Goal: Information Seeking & Learning: Check status

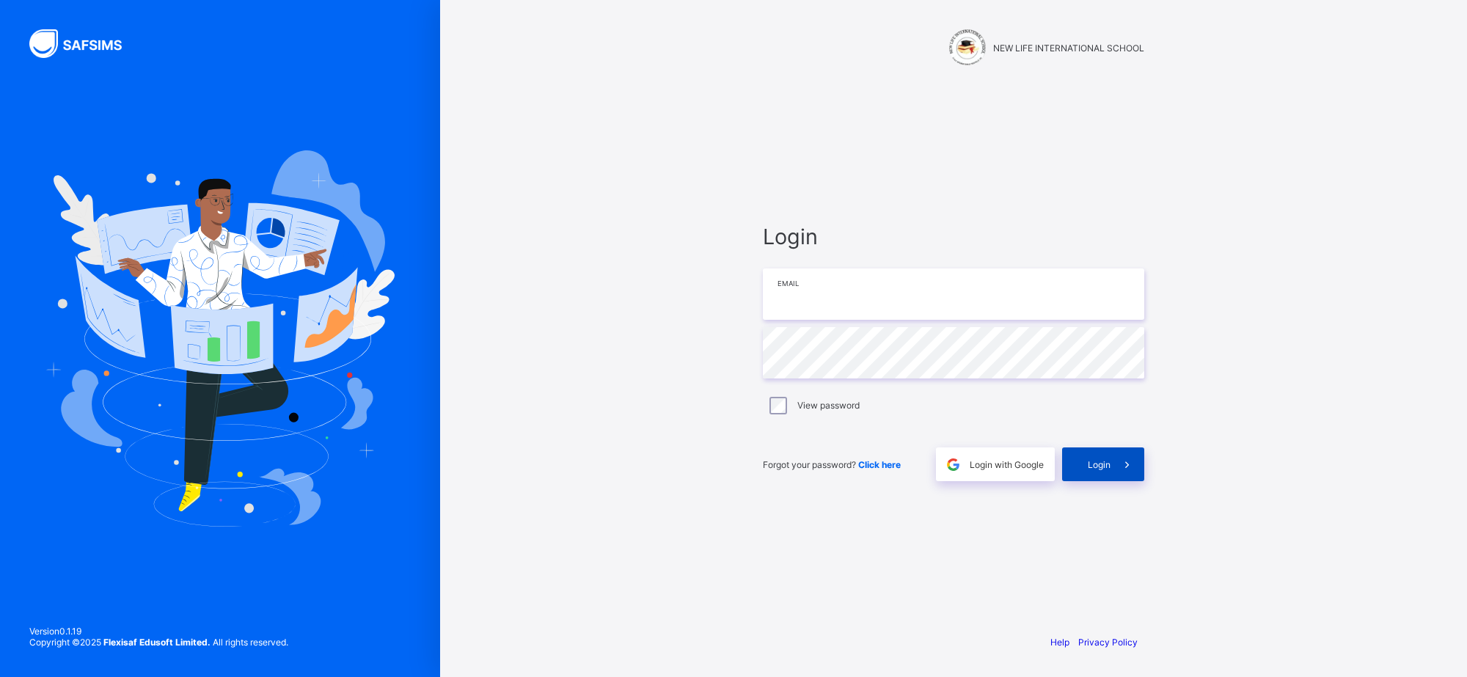
type input "**********"
click at [1118, 450] on span at bounding box center [1127, 464] width 34 height 34
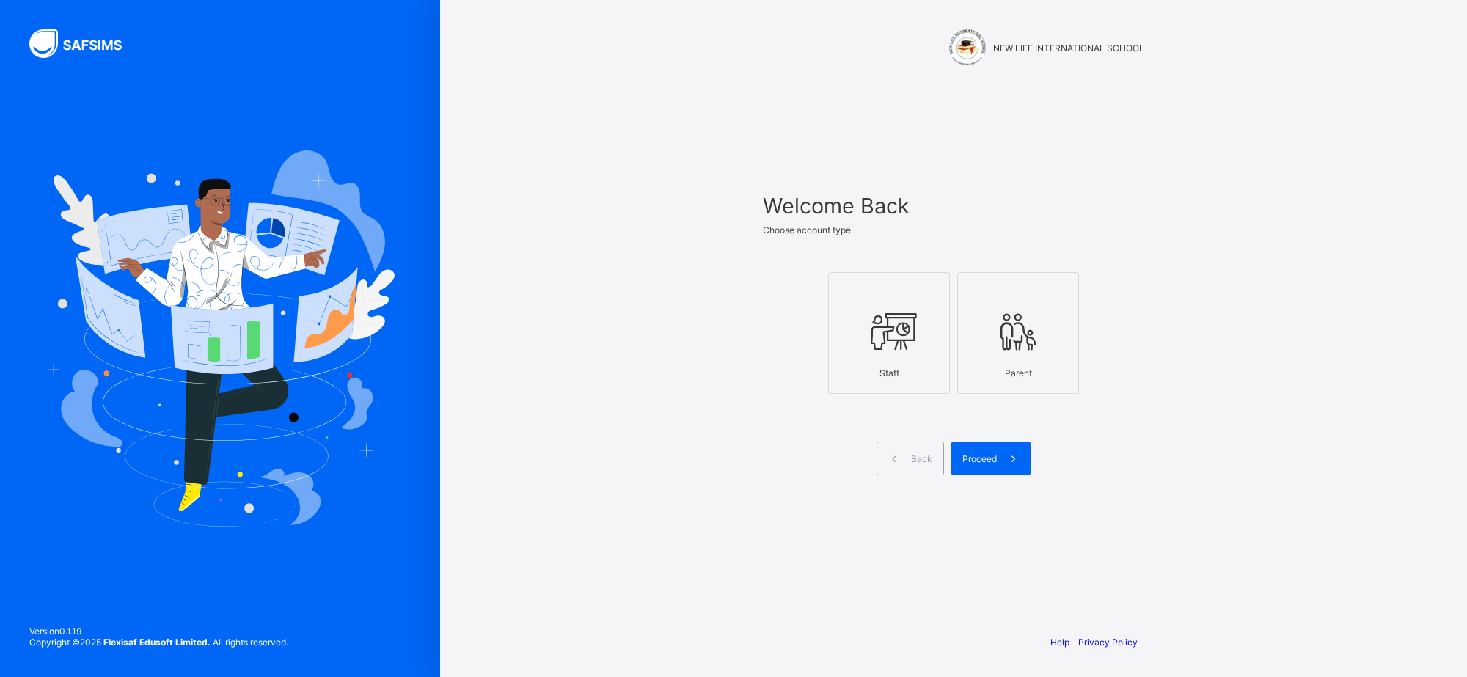
click at [908, 334] on icon at bounding box center [888, 331] width 51 height 44
click at [987, 456] on span "Proceed" at bounding box center [979, 458] width 34 height 11
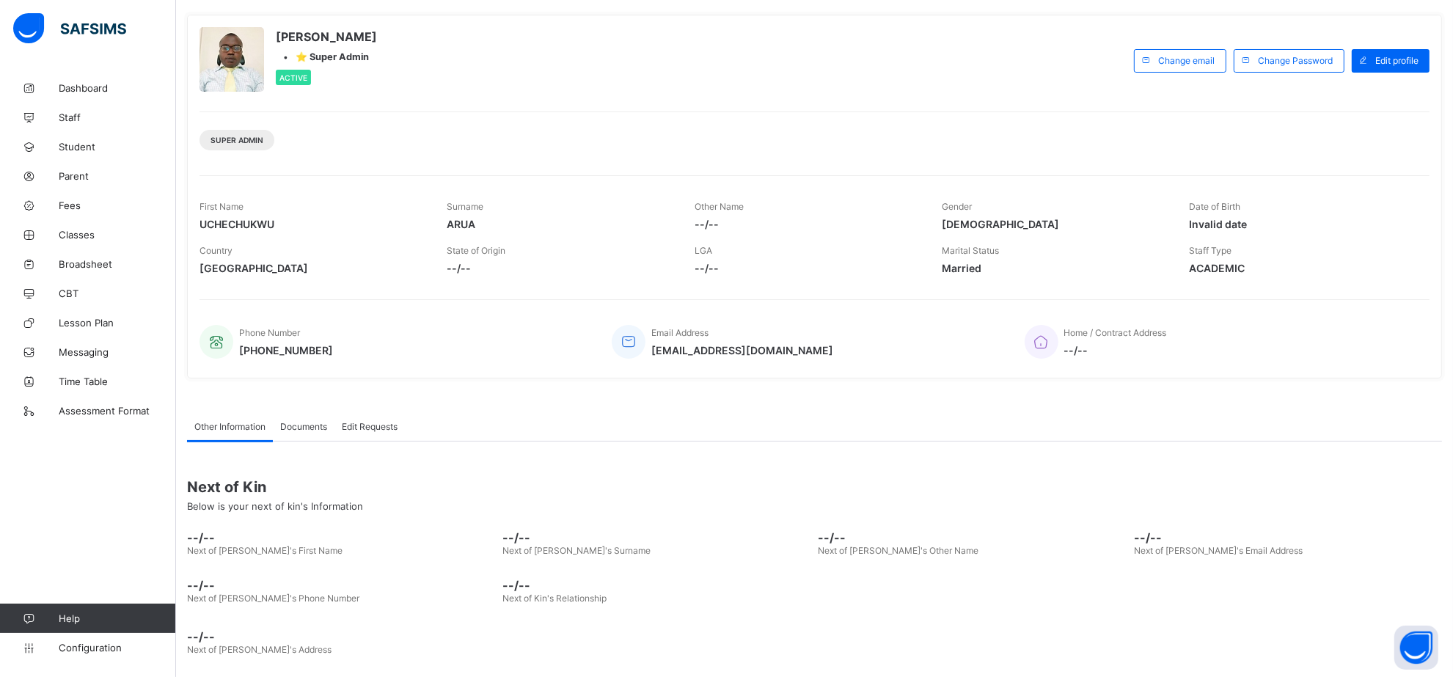
scroll to position [78, 0]
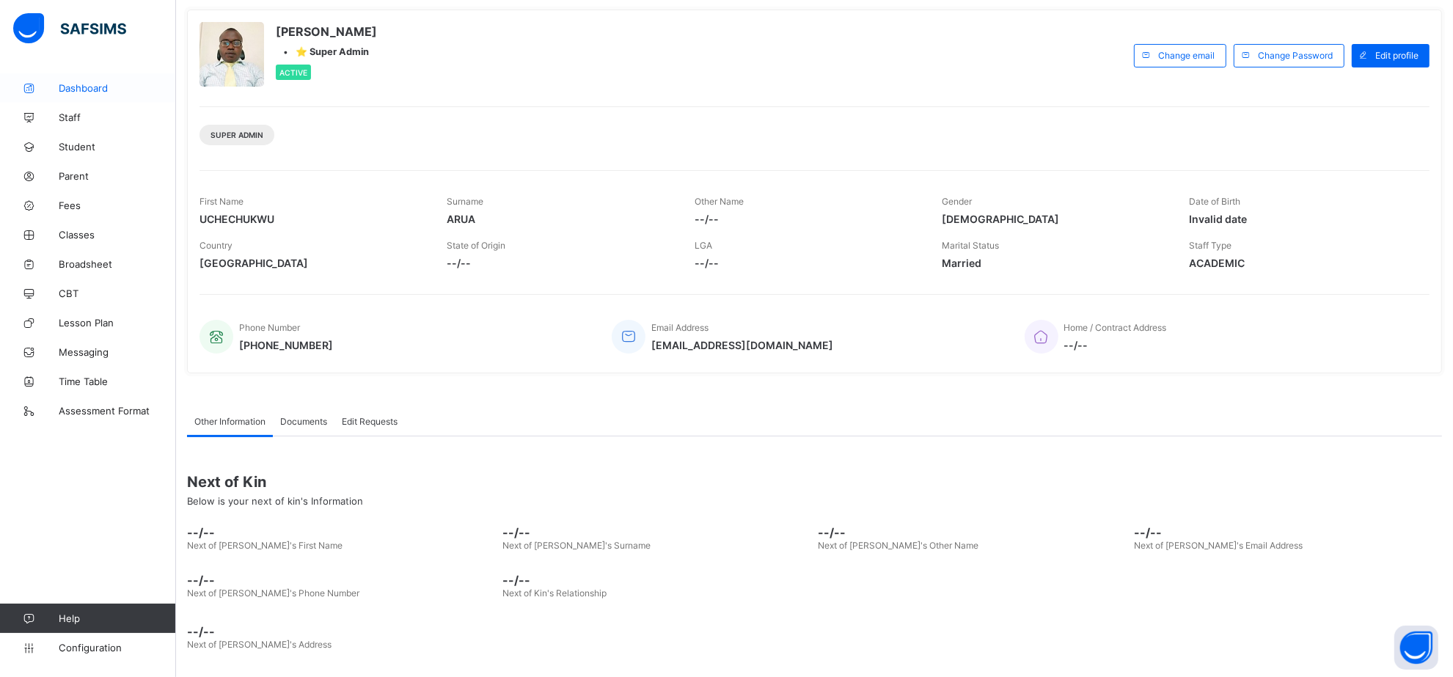
click at [104, 83] on span "Dashboard" at bounding box center [117, 88] width 117 height 12
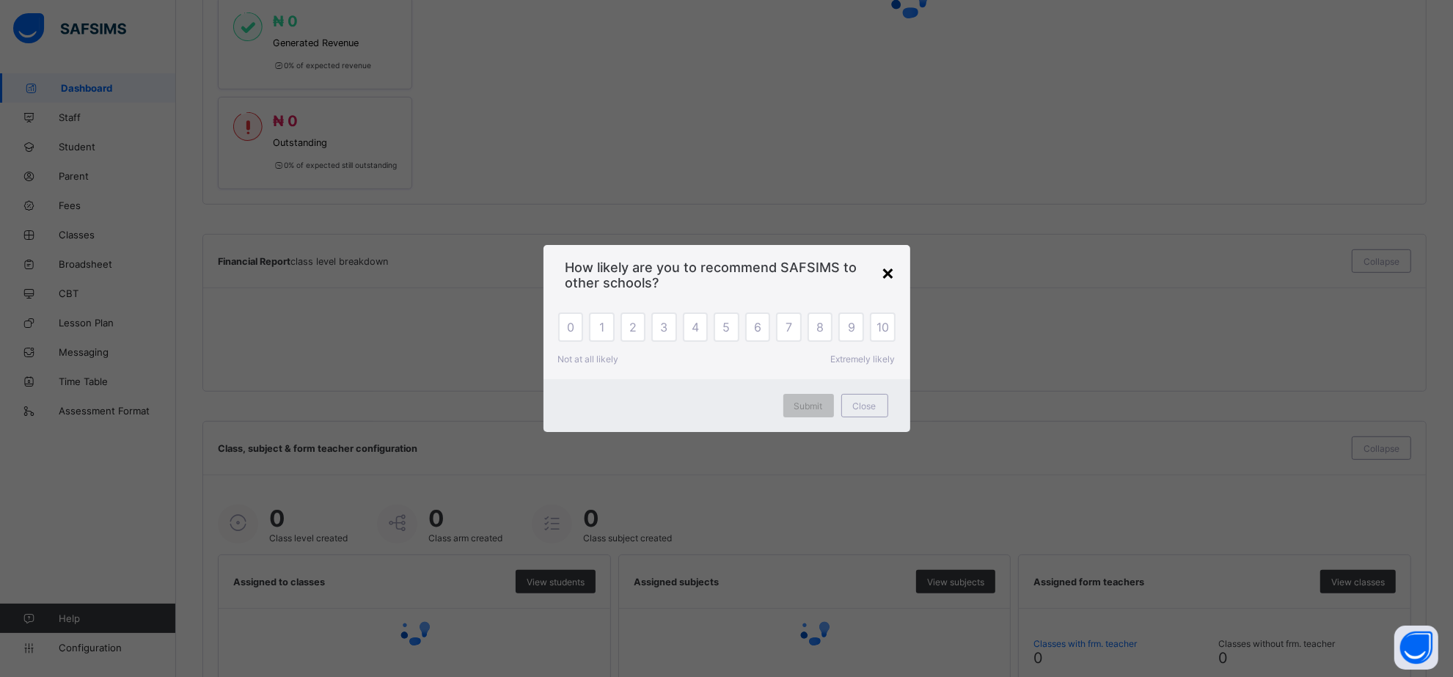
scroll to position [841, 0]
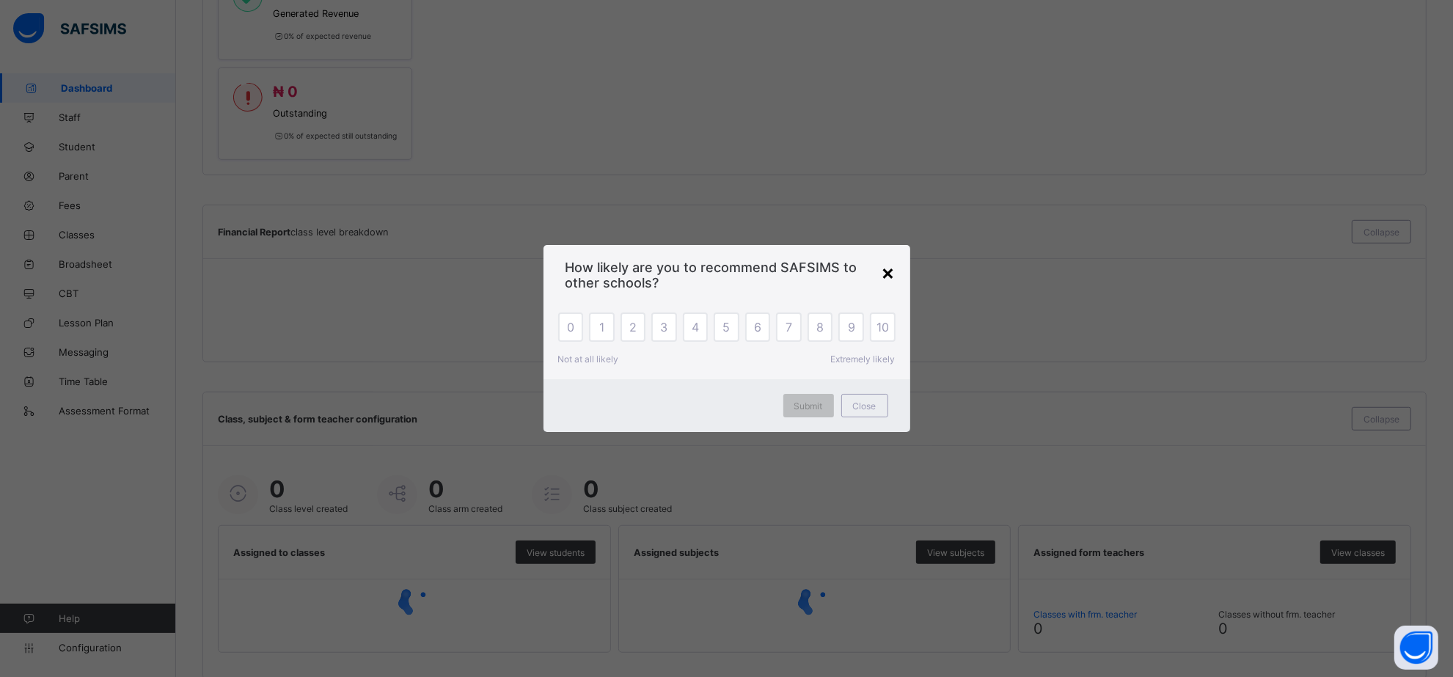
click at [888, 270] on div "×" at bounding box center [888, 272] width 14 height 25
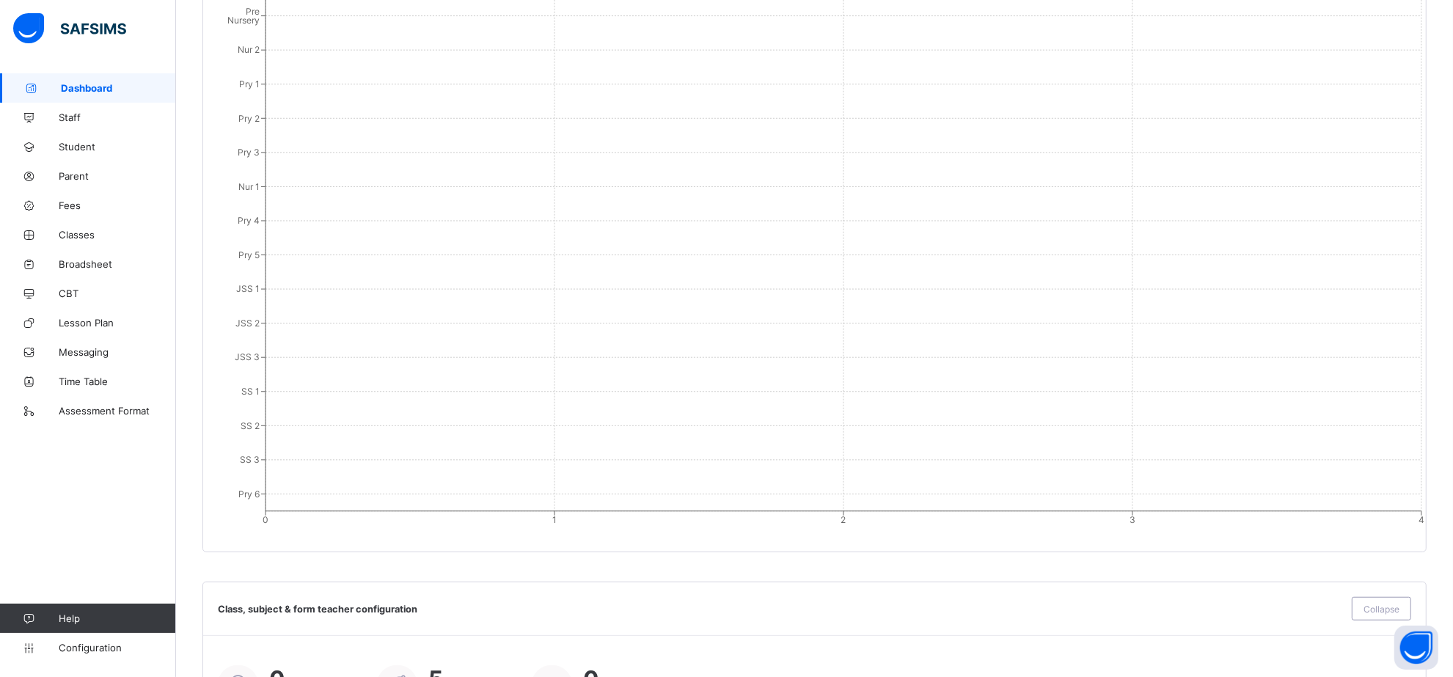
scroll to position [1009, 0]
click at [72, 119] on span "Staff" at bounding box center [117, 117] width 117 height 12
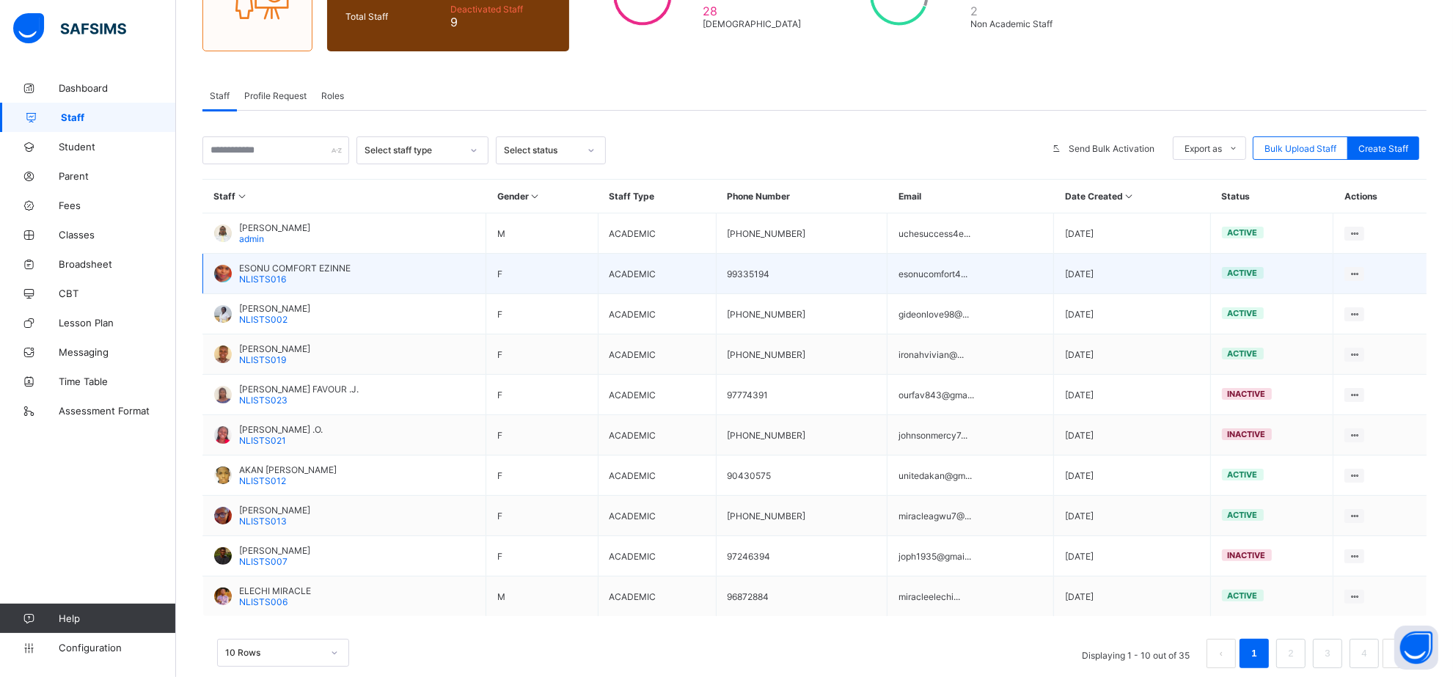
scroll to position [198, 0]
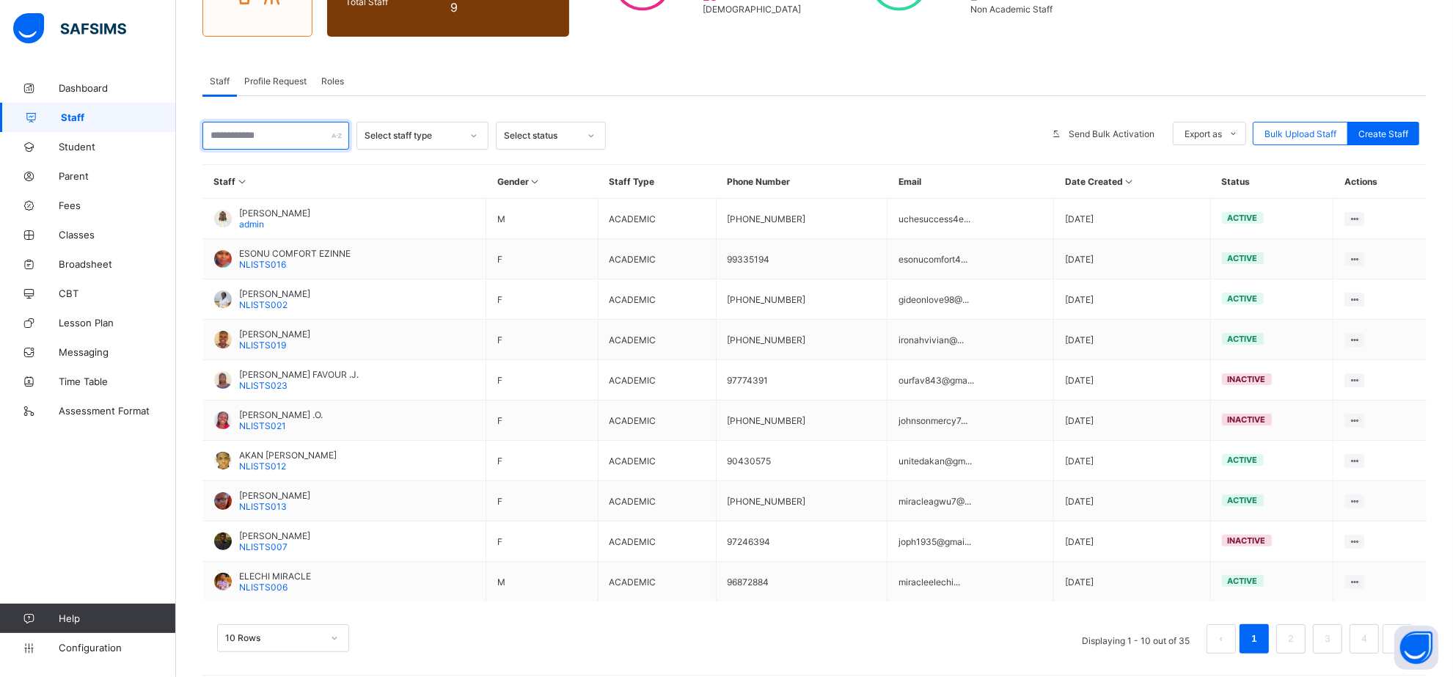
click at [250, 133] on input "text" at bounding box center [275, 136] width 147 height 28
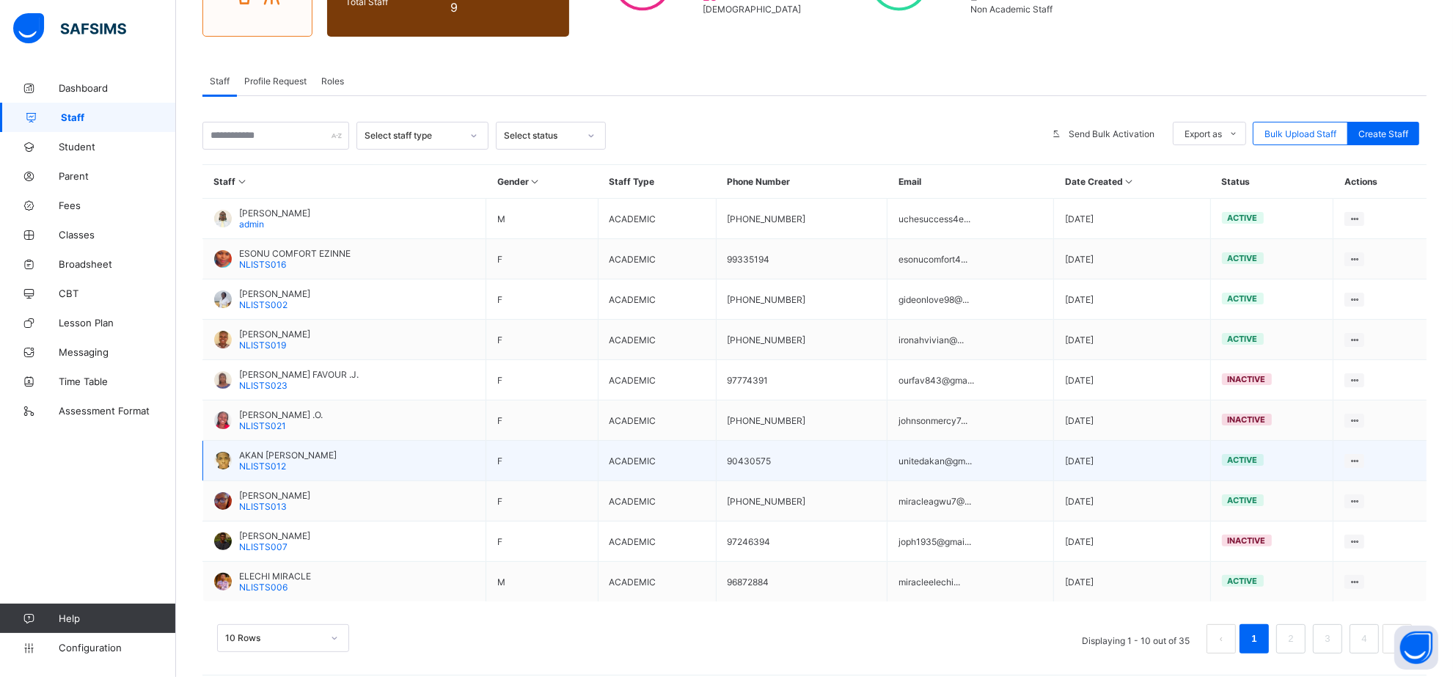
click at [251, 450] on span "AKAN [PERSON_NAME]" at bounding box center [288, 455] width 98 height 11
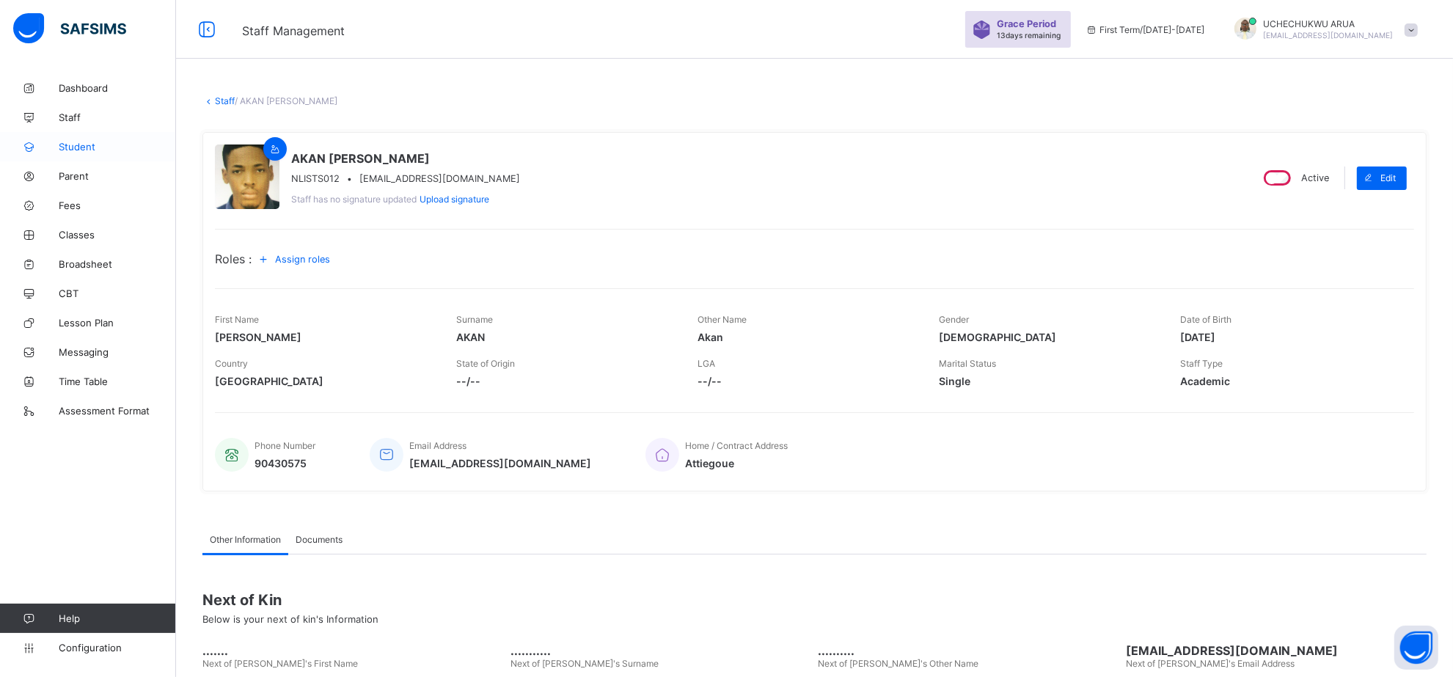
click at [81, 145] on span "Student" at bounding box center [117, 147] width 117 height 12
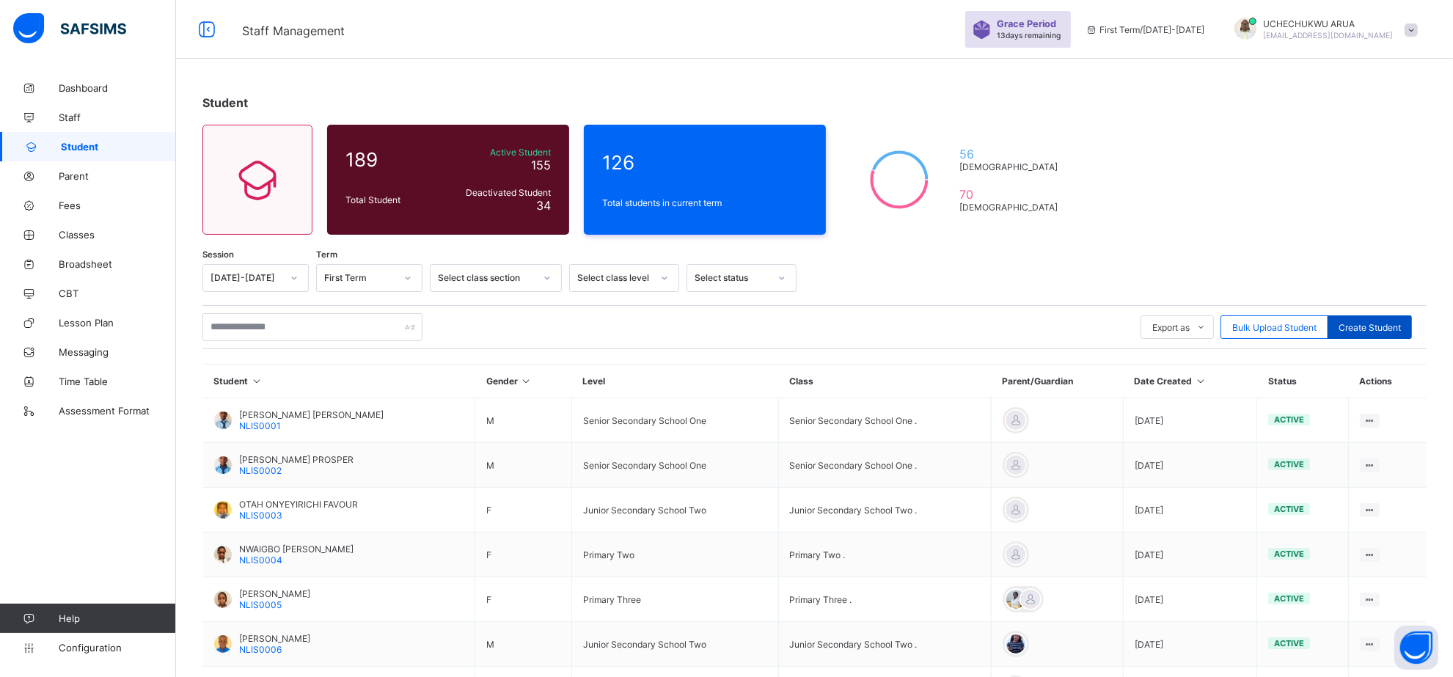
click at [1401, 323] on span "Create Student" at bounding box center [1369, 327] width 62 height 11
select select "**"
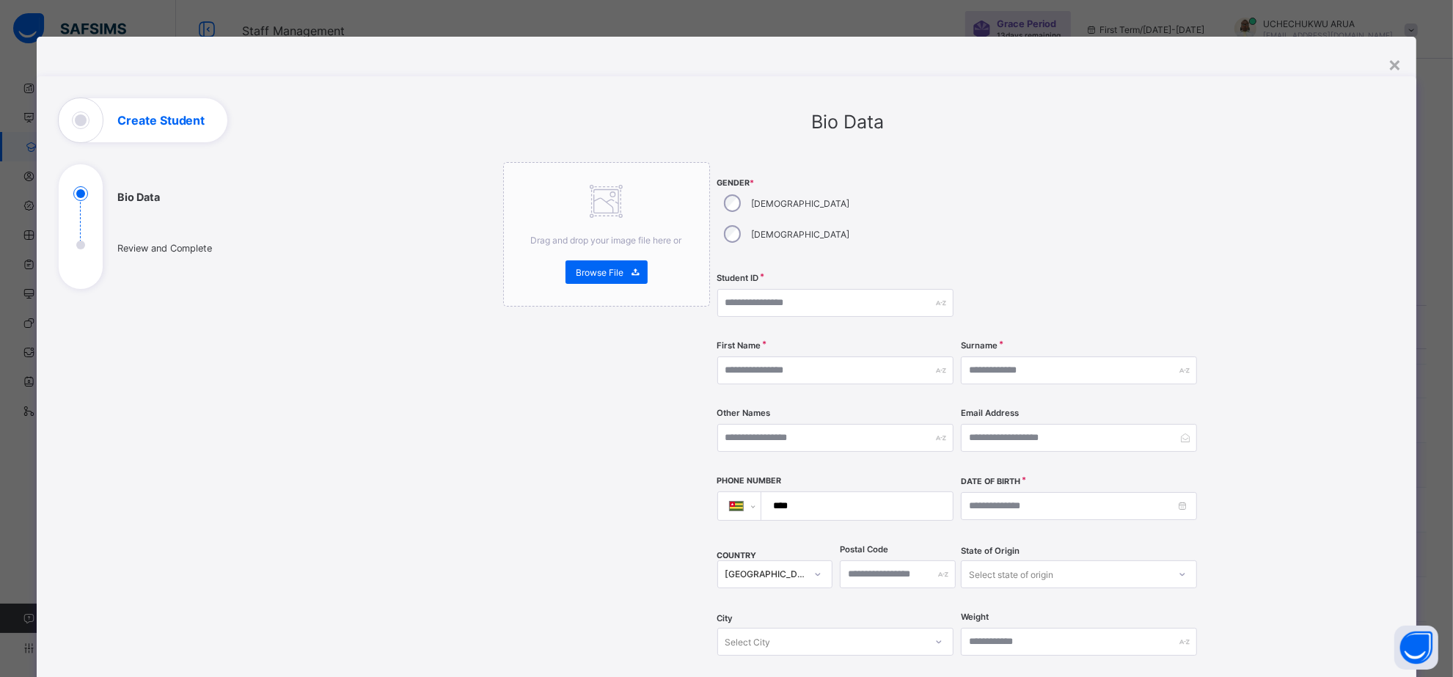
click at [1170, 22] on div "**********" at bounding box center [726, 338] width 1453 height 677
click at [1401, 64] on div "×" at bounding box center [1394, 63] width 14 height 25
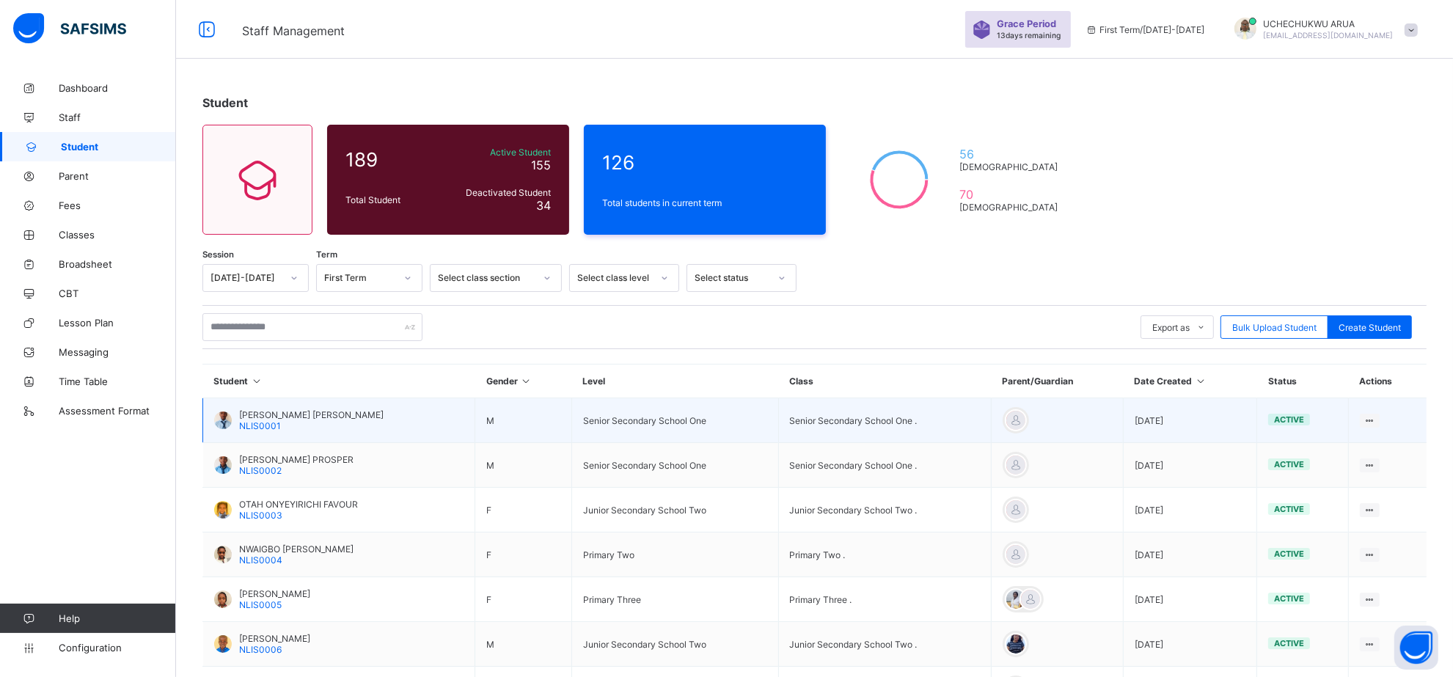
click at [257, 416] on span "[PERSON_NAME] [PERSON_NAME]" at bounding box center [311, 414] width 144 height 11
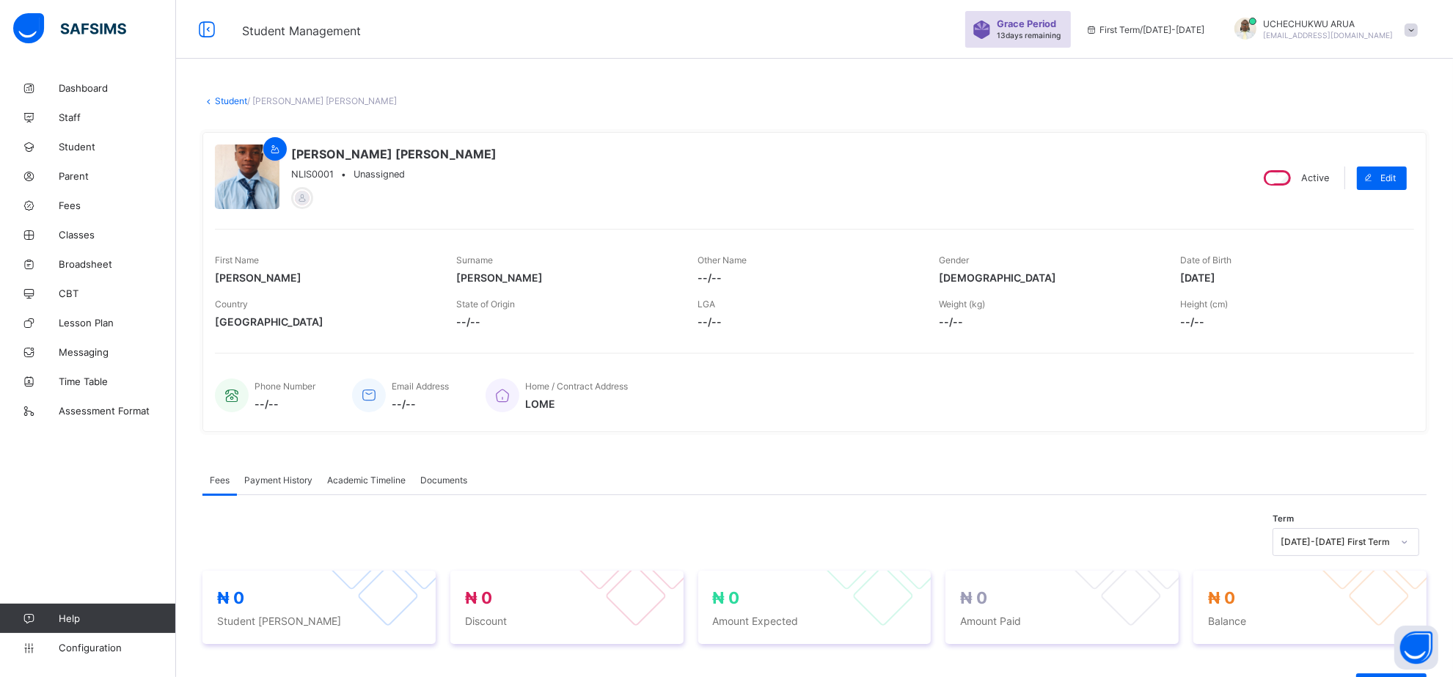
click at [257, 484] on div "Payment History" at bounding box center [278, 479] width 83 height 29
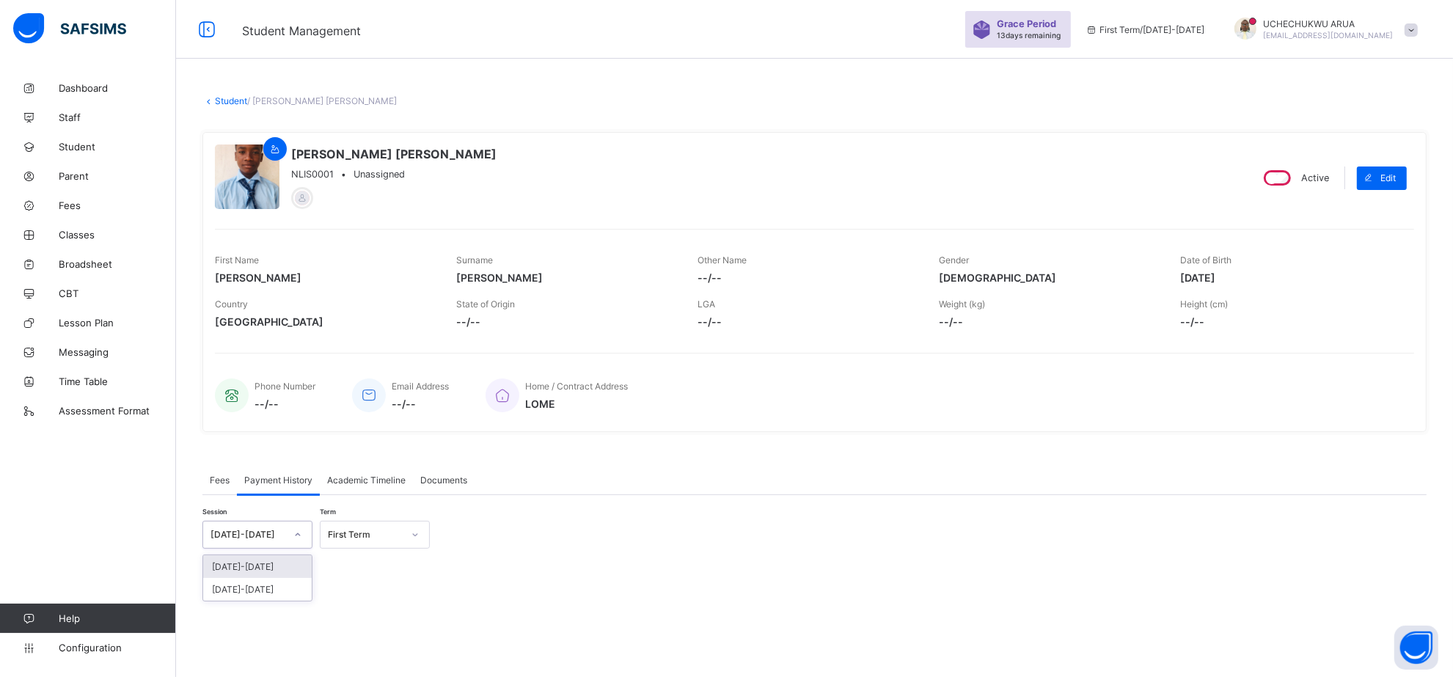
click at [290, 534] on div at bounding box center [297, 534] width 25 height 23
click at [279, 584] on div "[DATE]-[DATE]" at bounding box center [257, 589] width 109 height 23
click at [413, 536] on icon at bounding box center [415, 534] width 9 height 15
click at [385, 566] on div "First Term" at bounding box center [374, 566] width 109 height 23
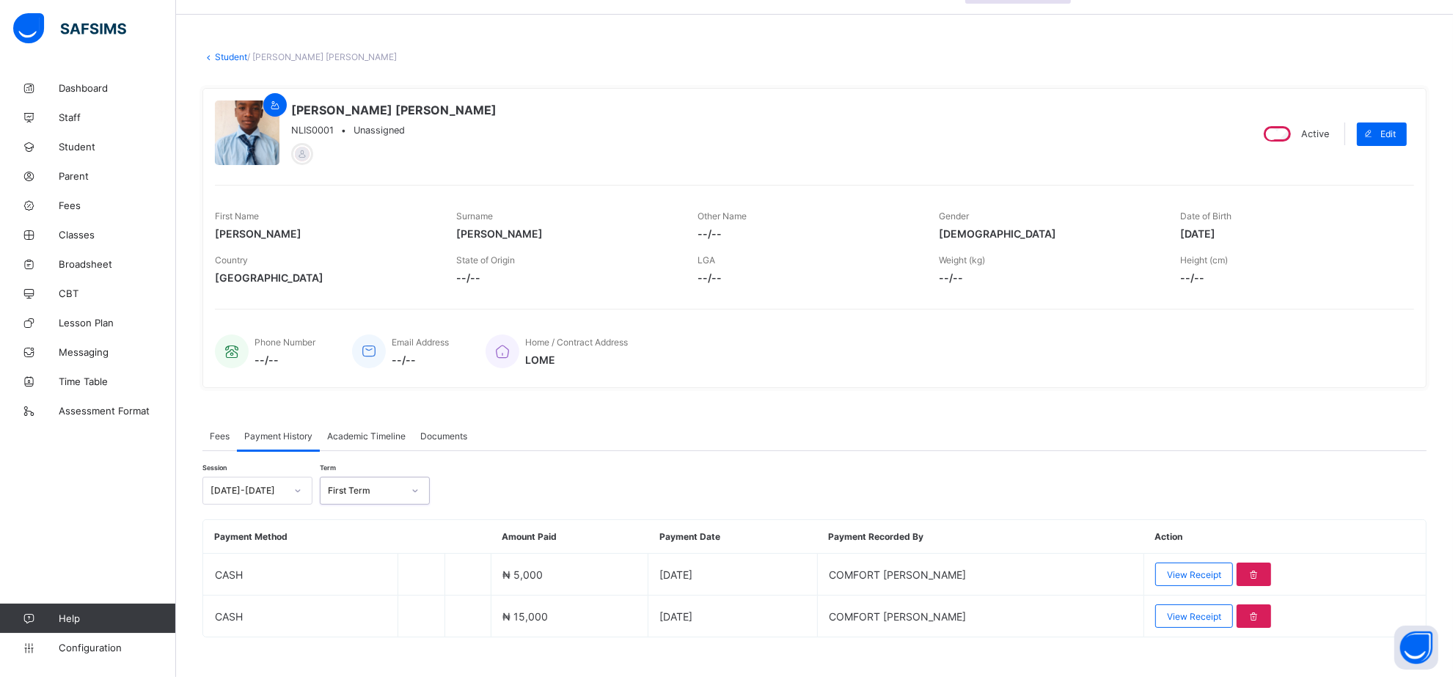
scroll to position [60, 0]
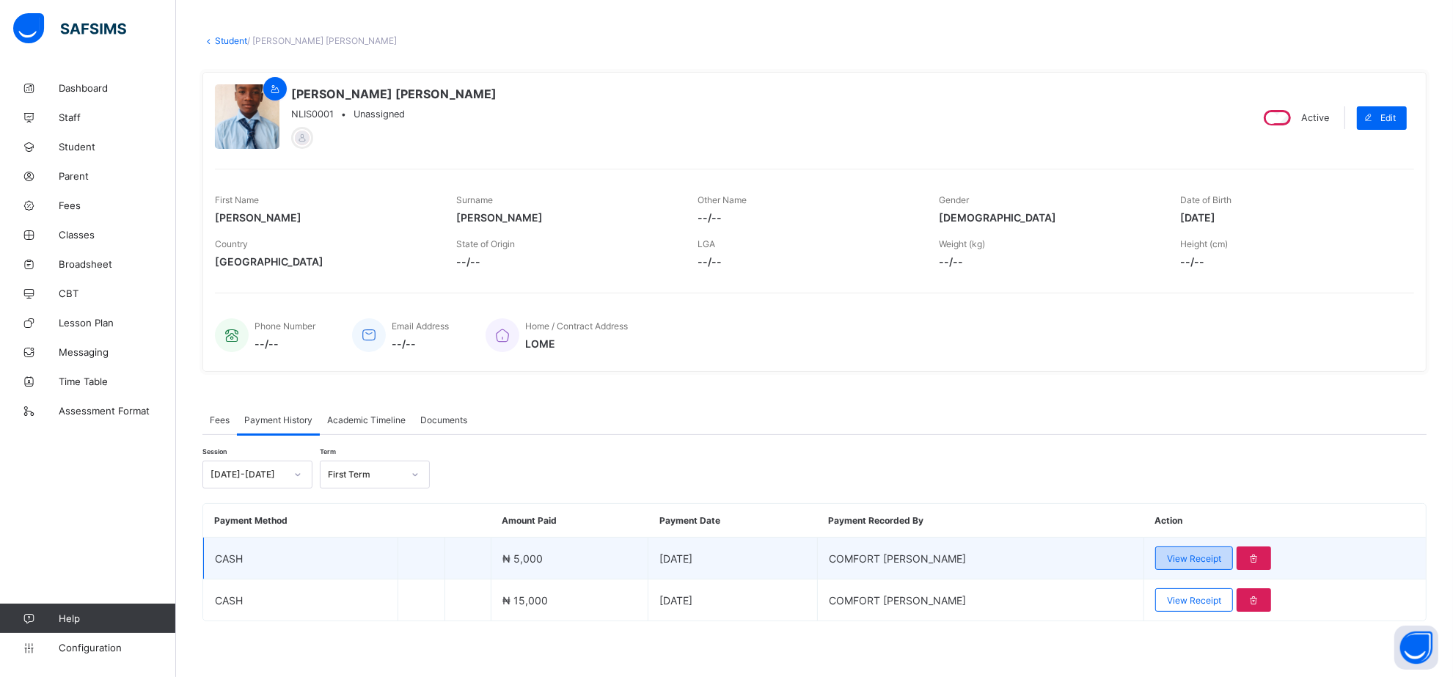
click at [1211, 554] on span "View Receipt" at bounding box center [1194, 558] width 54 height 11
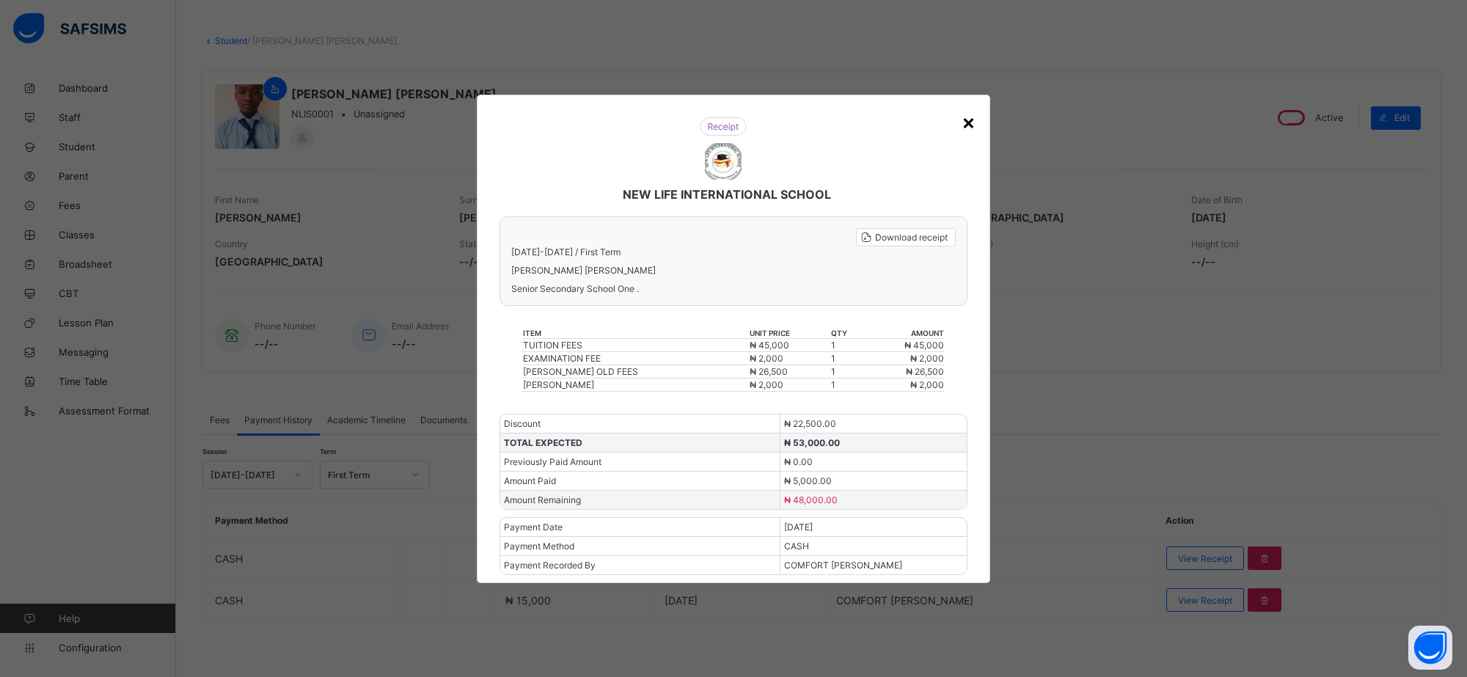
click at [968, 128] on div "×" at bounding box center [968, 121] width 14 height 25
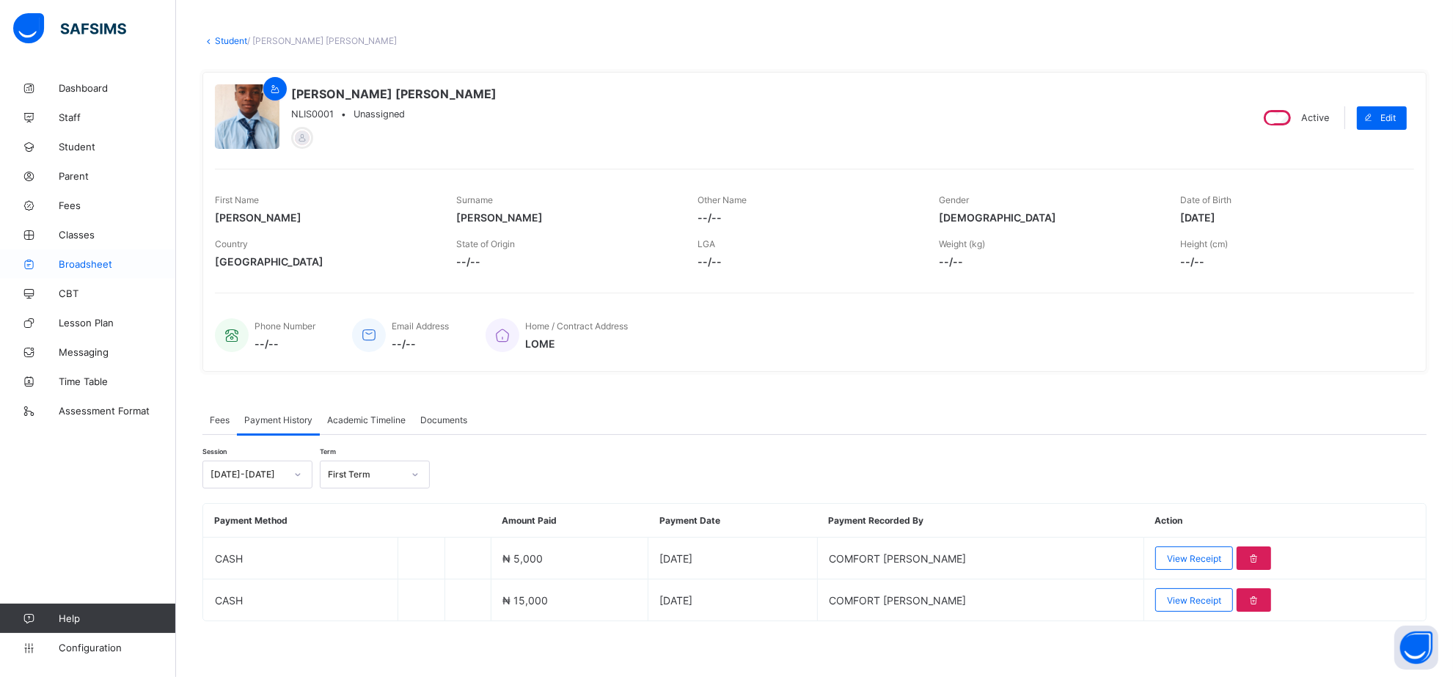
click at [100, 262] on span "Broadsheet" at bounding box center [117, 264] width 117 height 12
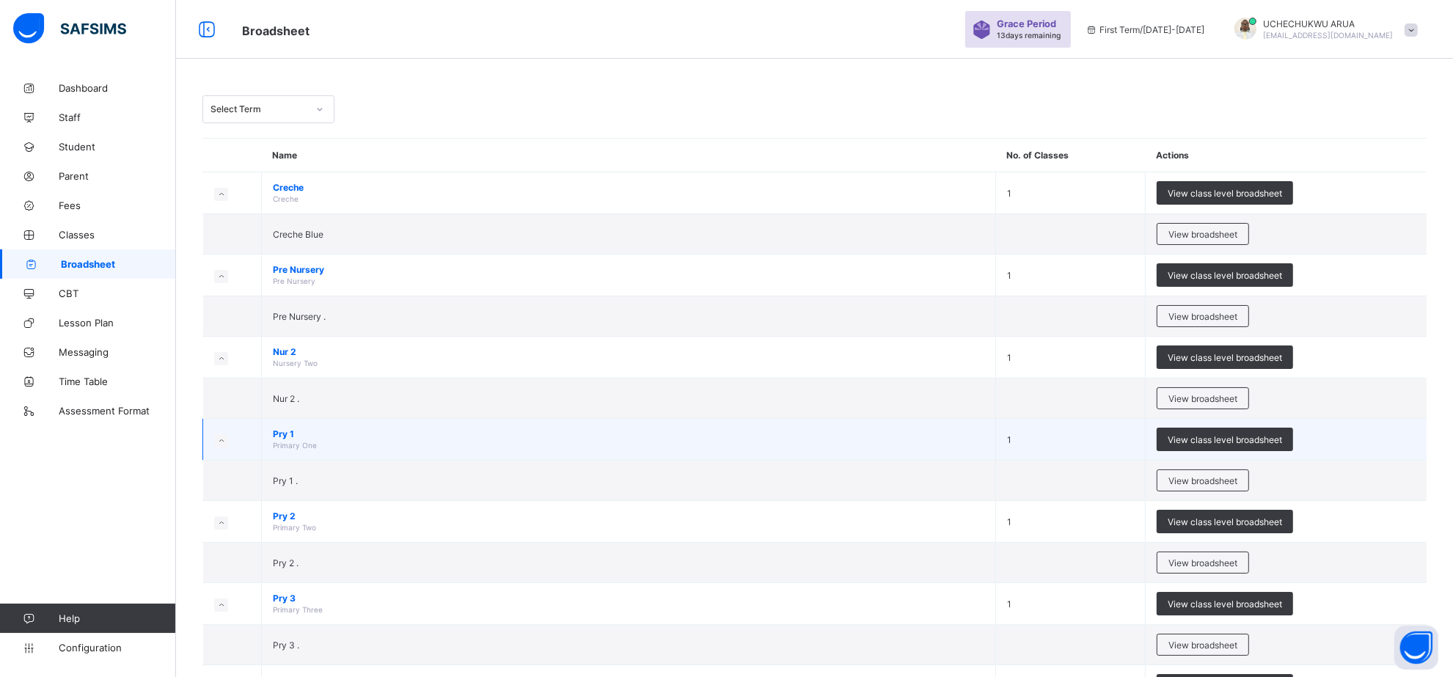
drag, startPoint x: 283, startPoint y: 440, endPoint x: 961, endPoint y: 452, distance: 677.7
click at [309, 422] on td "Pry 1 Primary One" at bounding box center [629, 440] width 734 height 42
click at [1205, 435] on span "View class level broadsheet" at bounding box center [1224, 439] width 114 height 11
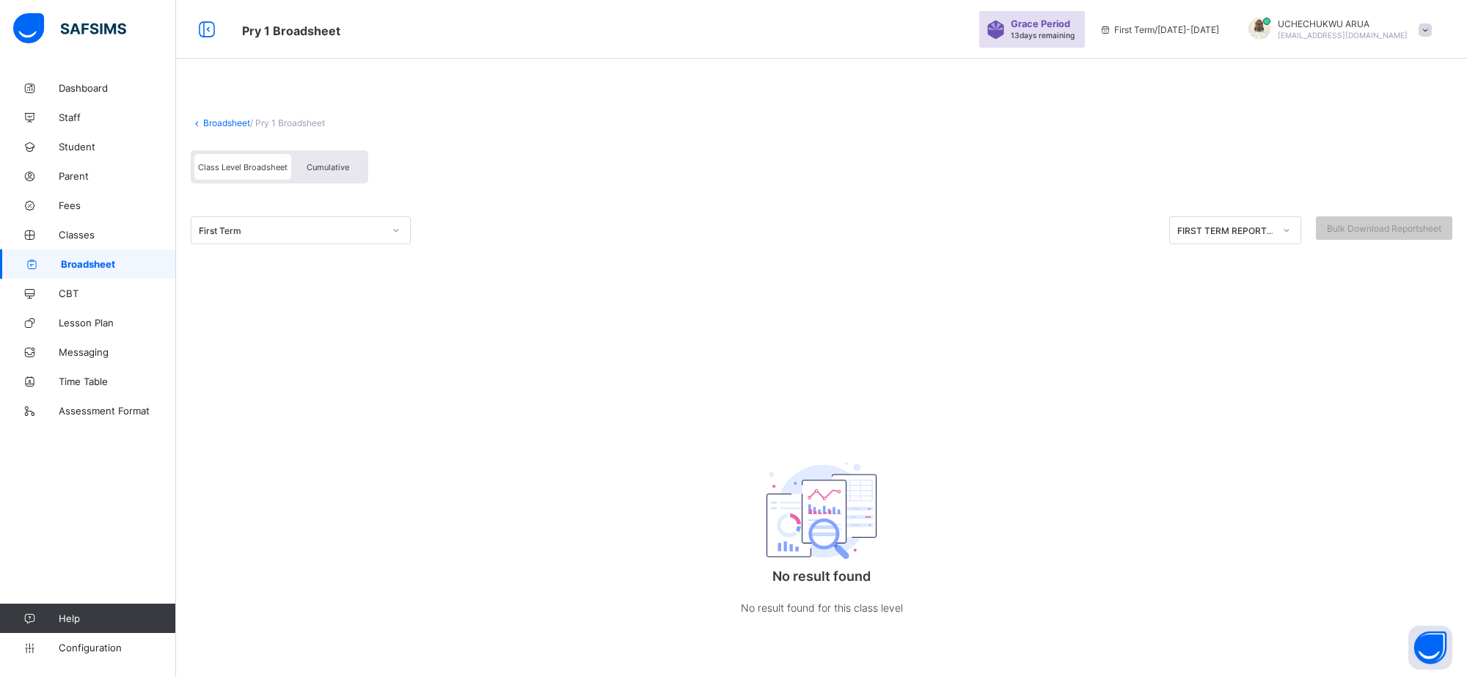
click at [89, 262] on span "Broadsheet" at bounding box center [118, 264] width 115 height 12
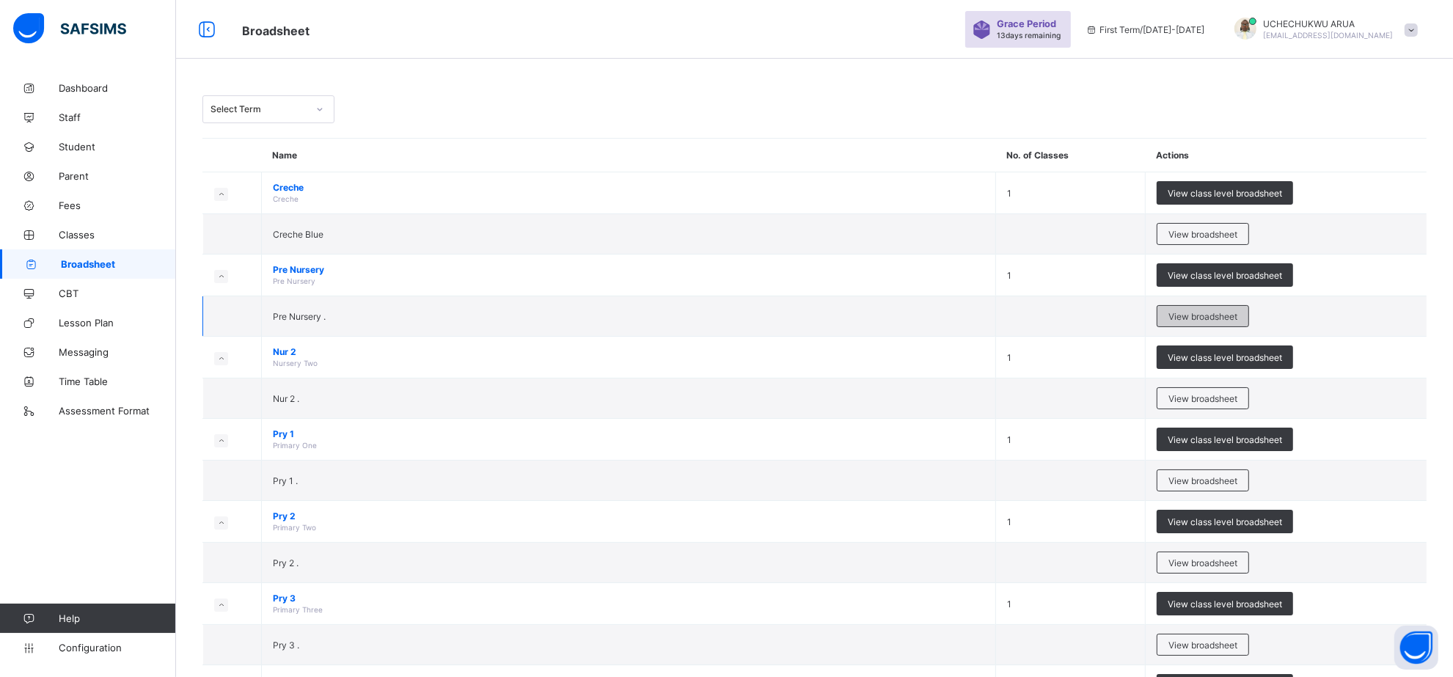
click at [1237, 312] on span "View broadsheet" at bounding box center [1202, 316] width 69 height 11
